Goal: Information Seeking & Learning: Learn about a topic

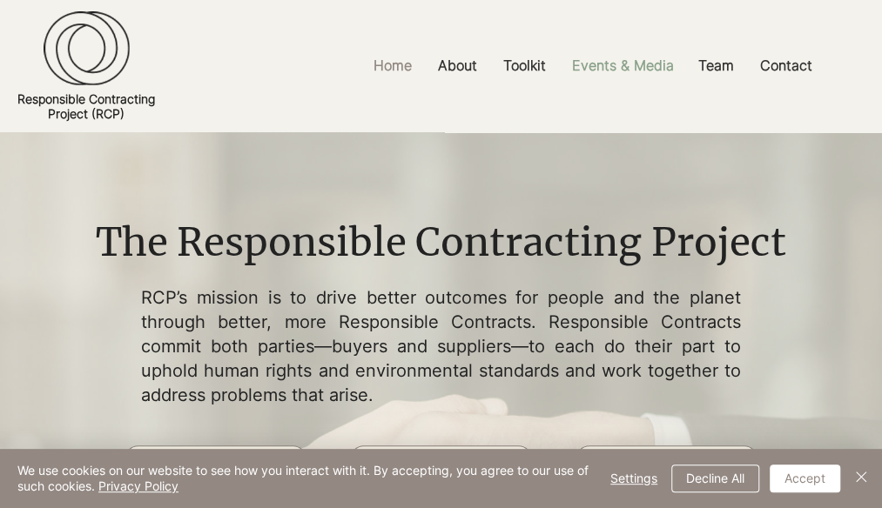
click at [609, 70] on p "Events & Media" at bounding box center [622, 65] width 119 height 39
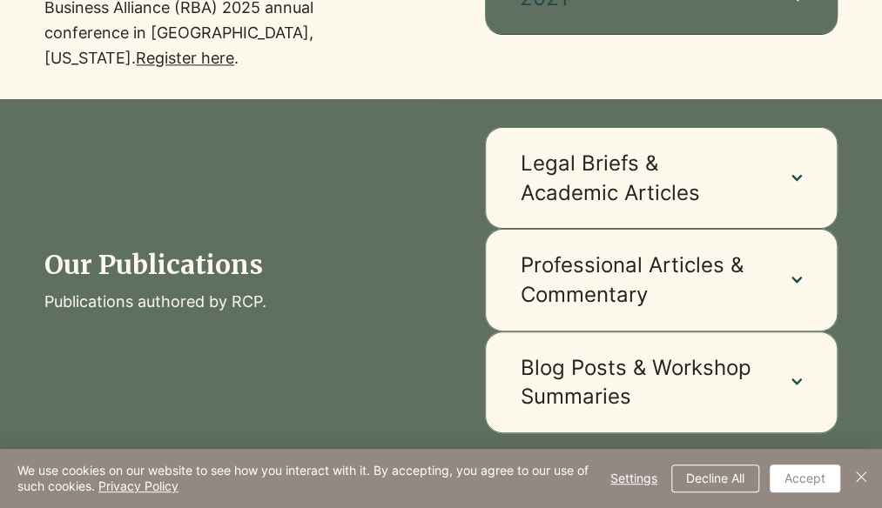
scroll to position [1044, 0]
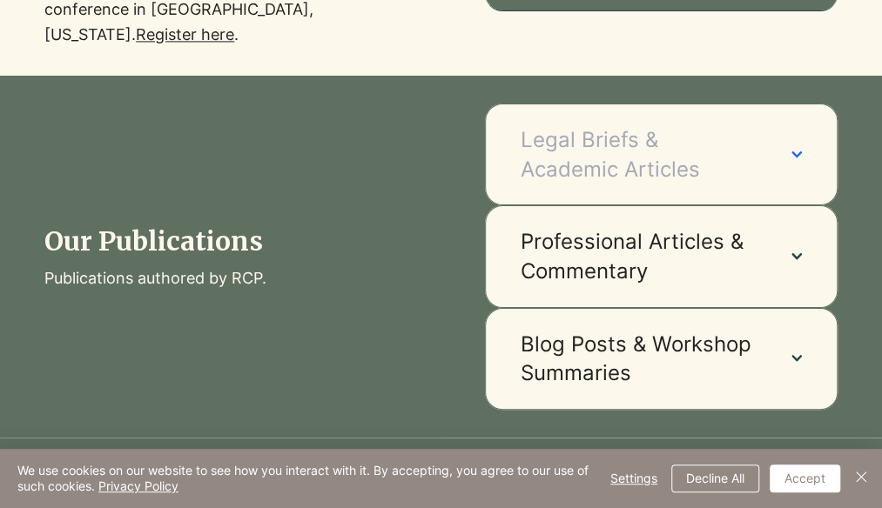
click at [595, 194] on button "Legal Briefs & Academic Articles" at bounding box center [661, 155] width 352 height 102
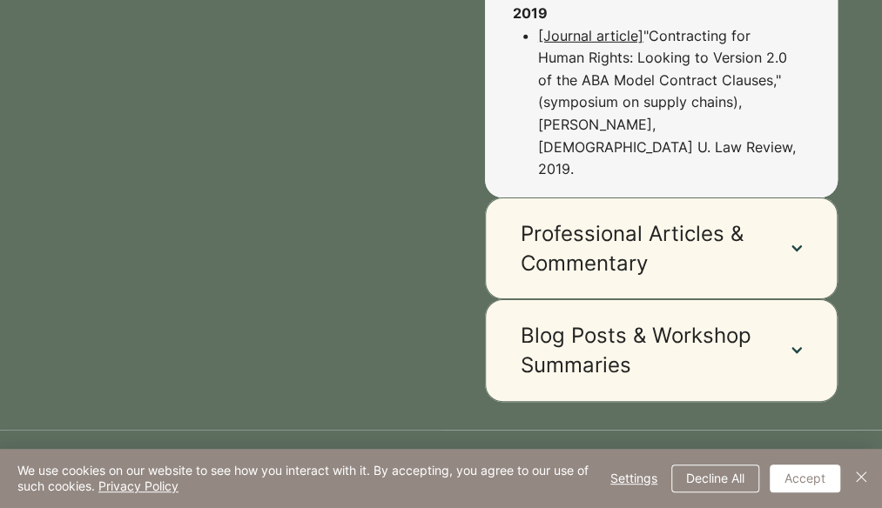
scroll to position [2263, 0]
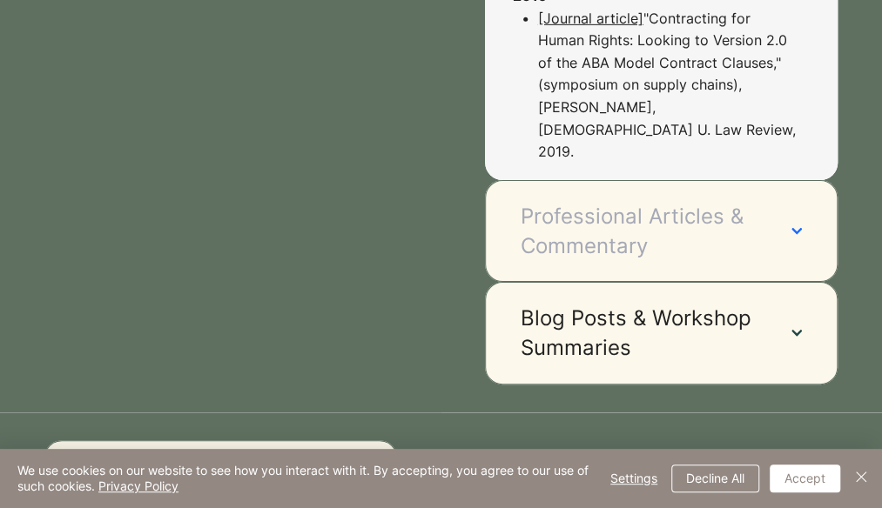
click at [595, 202] on span "Professional Articles & Commentary" at bounding box center [638, 231] width 236 height 58
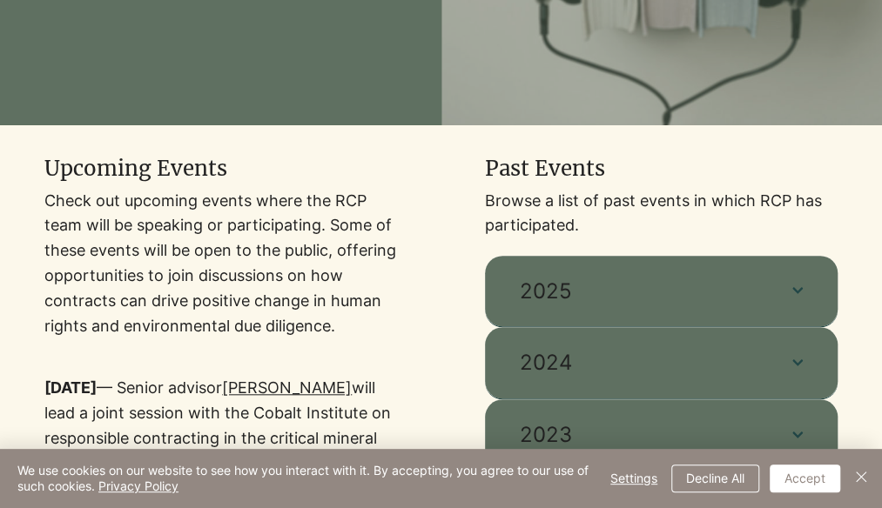
scroll to position [522, 0]
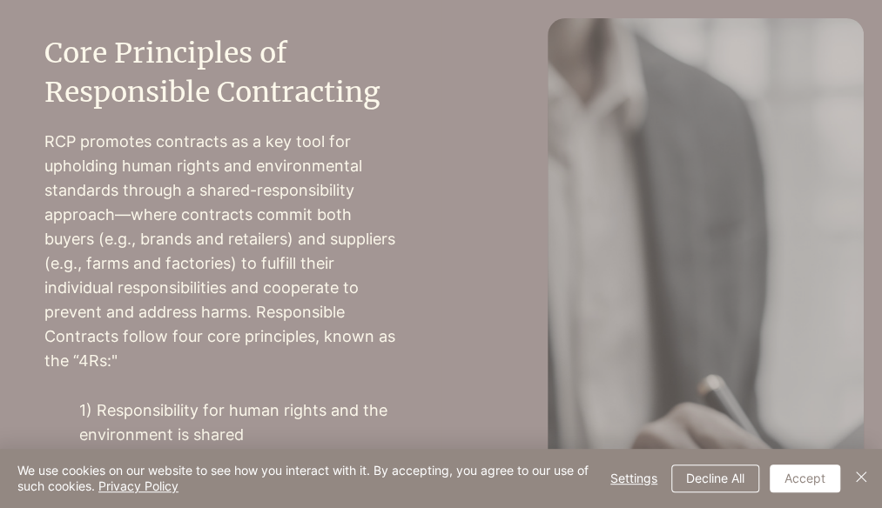
scroll to position [348, 0]
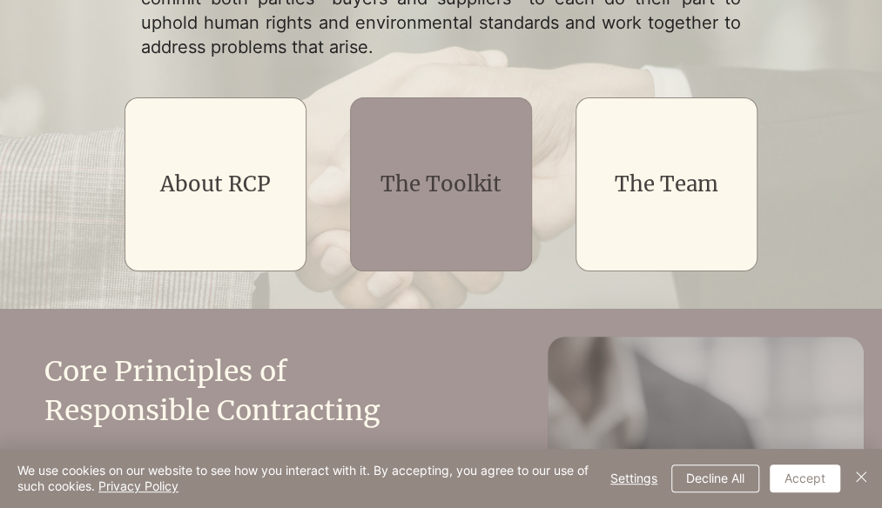
click at [400, 211] on div "main content" at bounding box center [441, 184] width 182 height 174
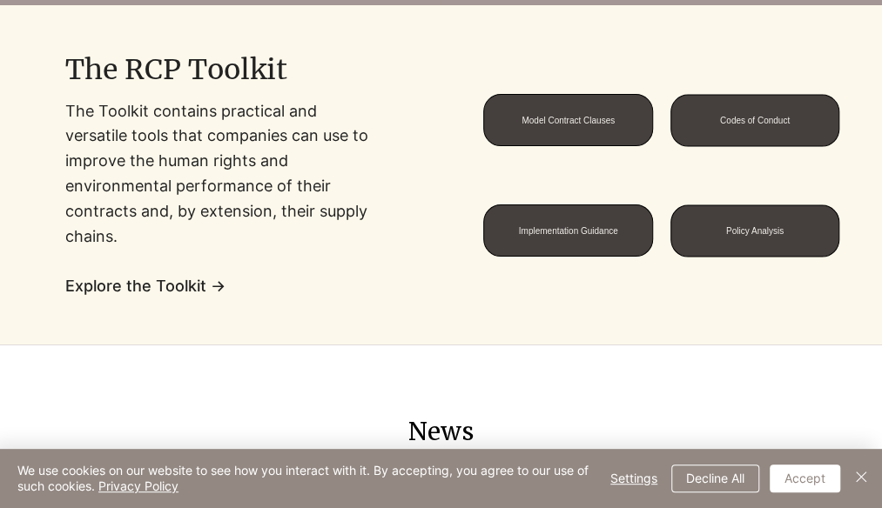
scroll to position [1392, 0]
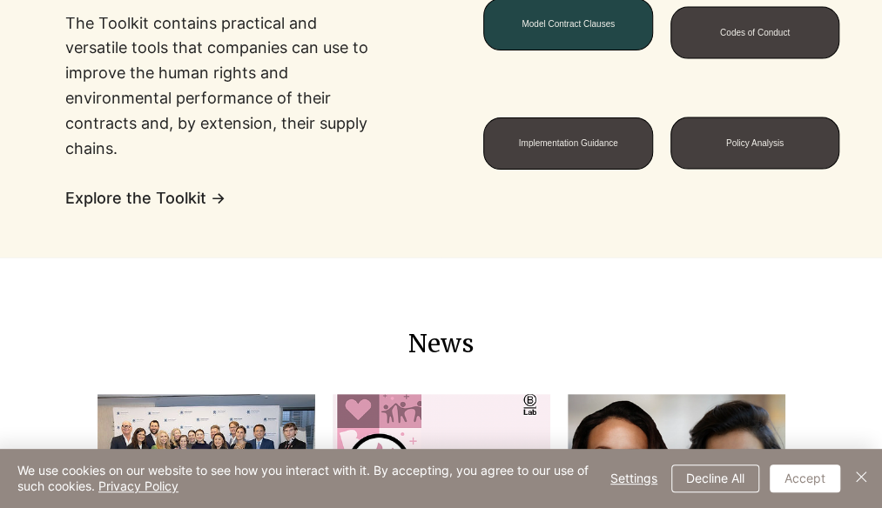
click at [594, 27] on span "Model Contract Clauses" at bounding box center [567, 24] width 93 height 10
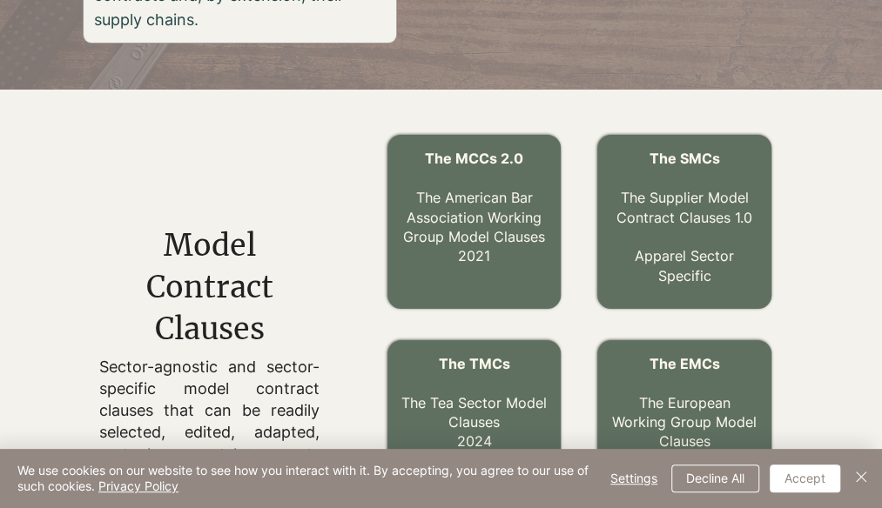
scroll to position [179, 0]
